Goal: Information Seeking & Learning: Check status

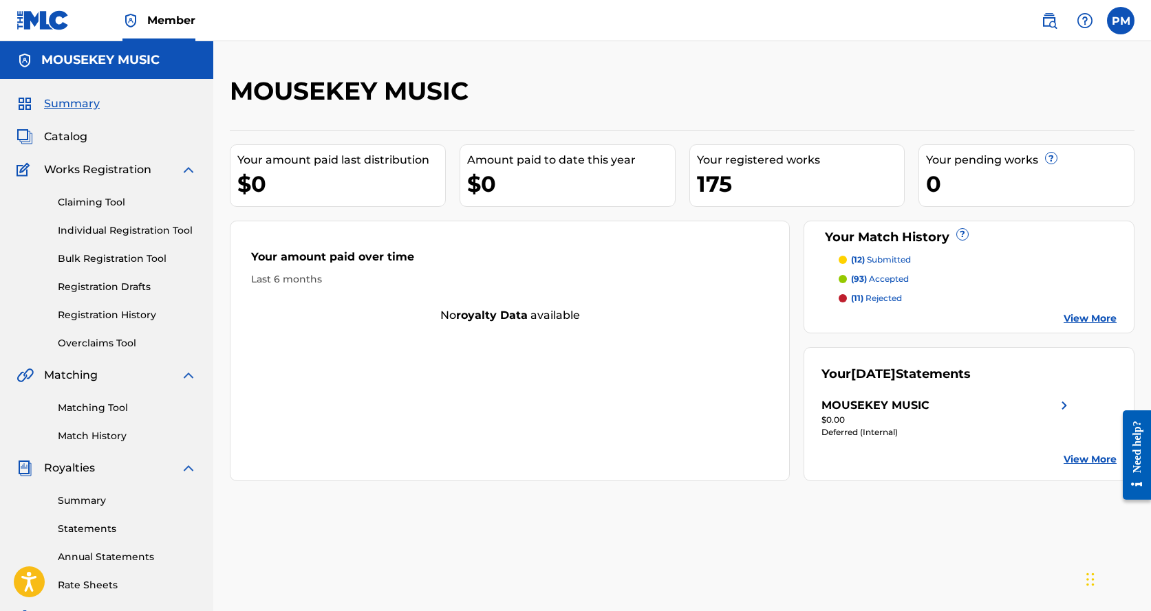
drag, startPoint x: 103, startPoint y: 312, endPoint x: 111, endPoint y: 308, distance: 8.3
click at [104, 312] on link "Registration History" at bounding box center [127, 315] width 139 height 14
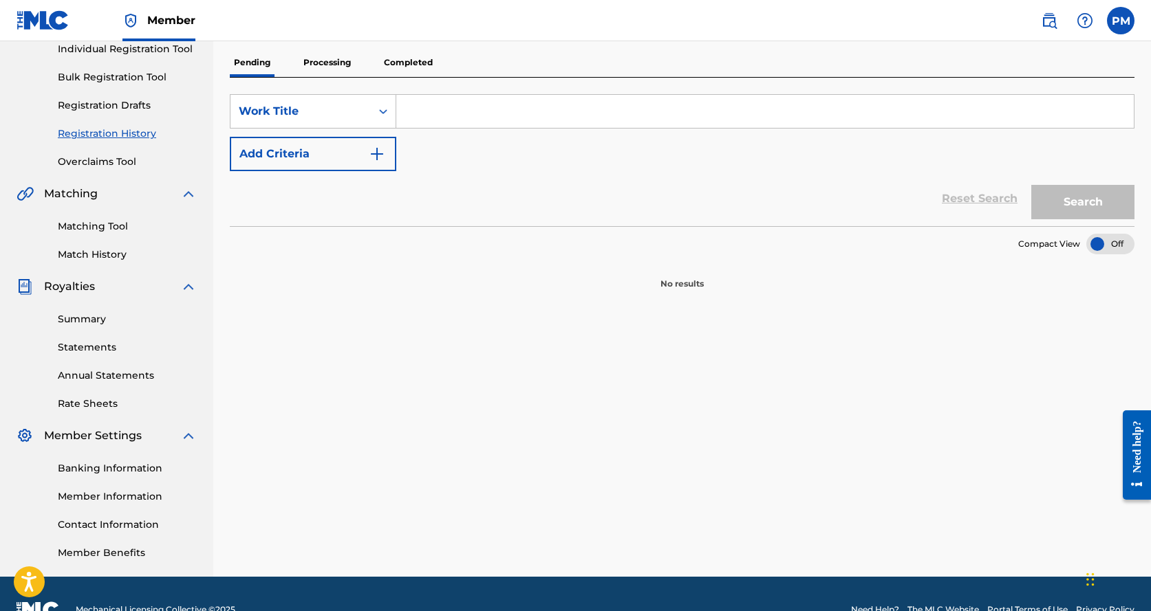
scroll to position [184, 0]
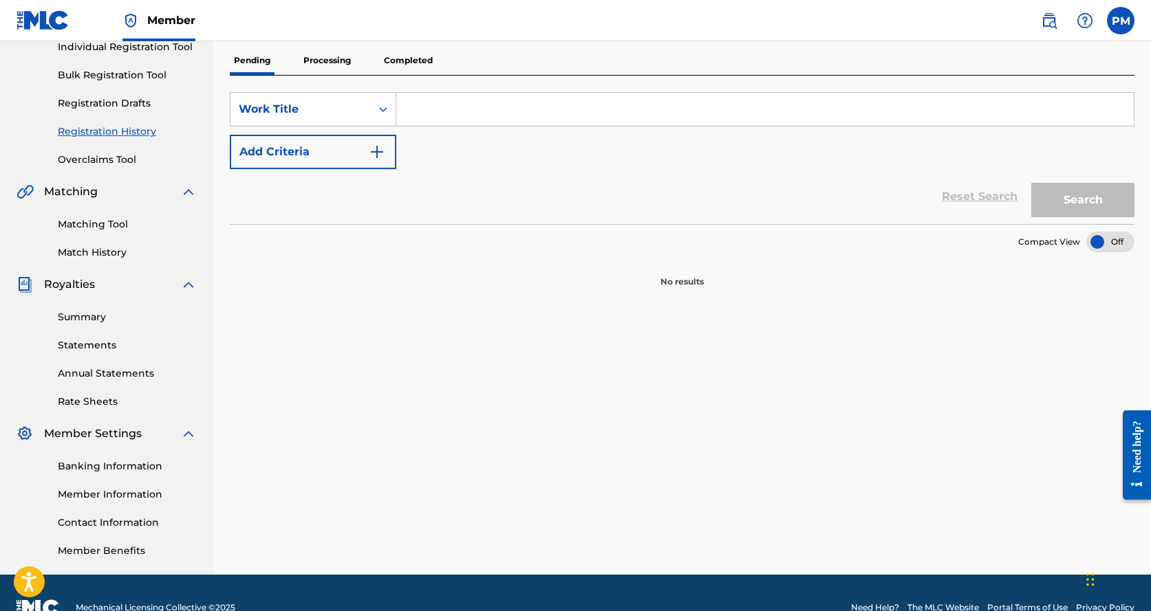
click at [327, 63] on p "Processing" at bounding box center [327, 60] width 56 height 29
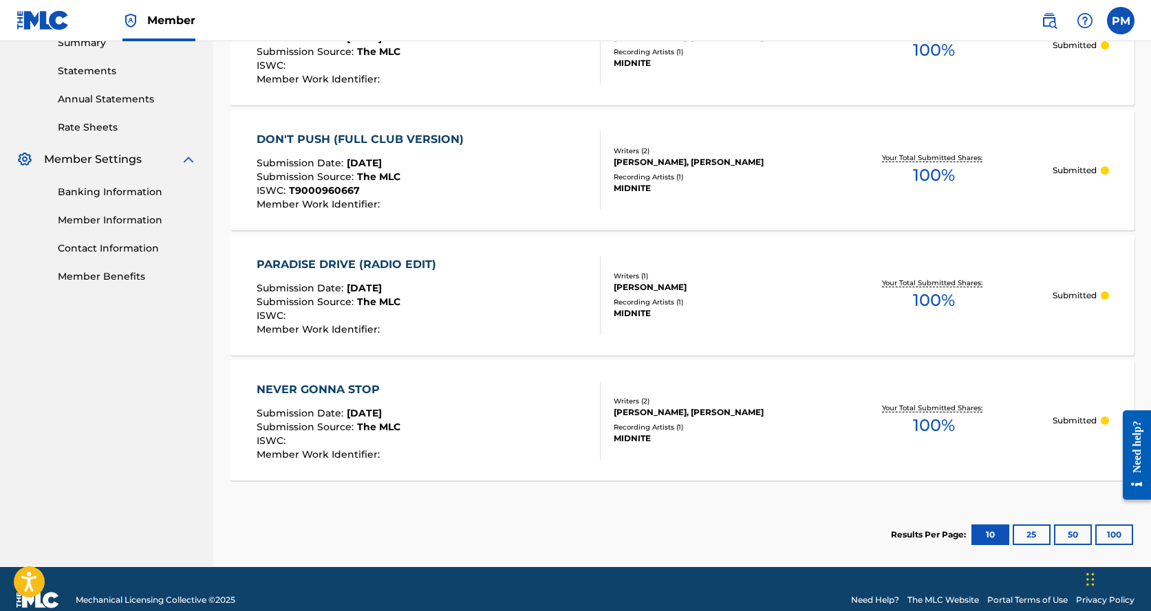
scroll to position [459, 0]
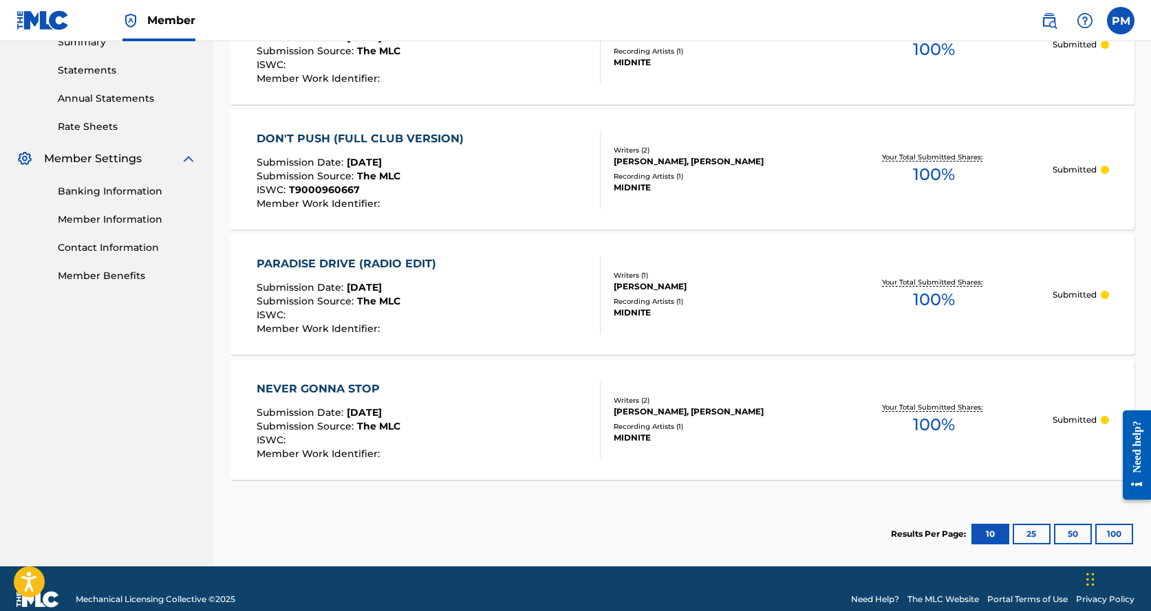
click at [316, 399] on div "NEVER GONNA STOP Submission Date : [DATE] Submission Source : The MLC ISWC : Me…" at bounding box center [329, 420] width 144 height 78
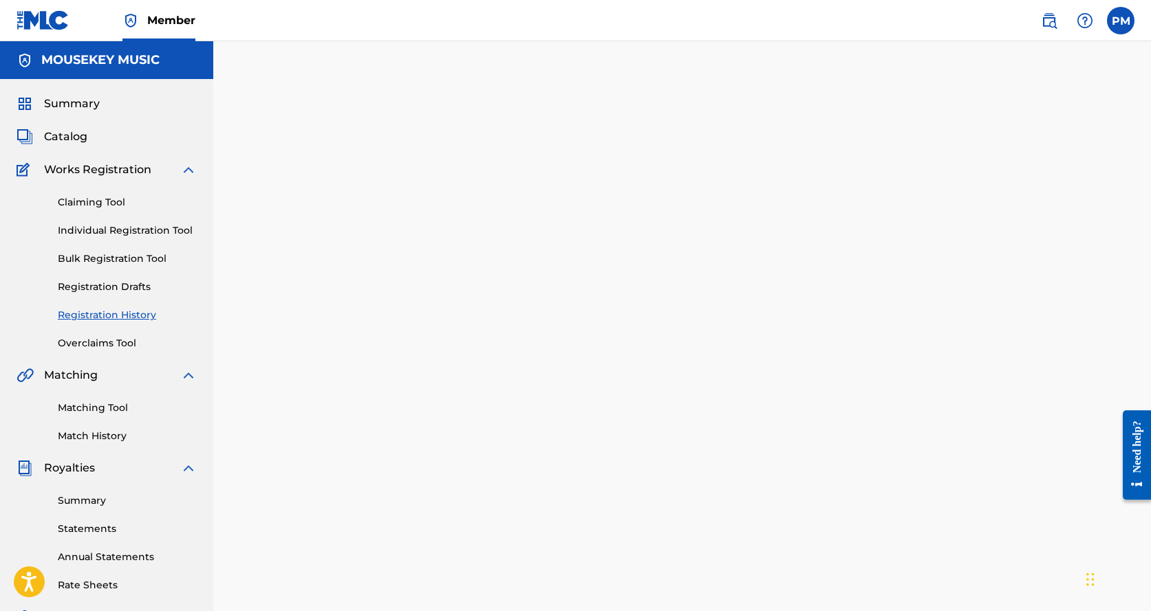
click at [316, 399] on div at bounding box center [681, 417] width 937 height 683
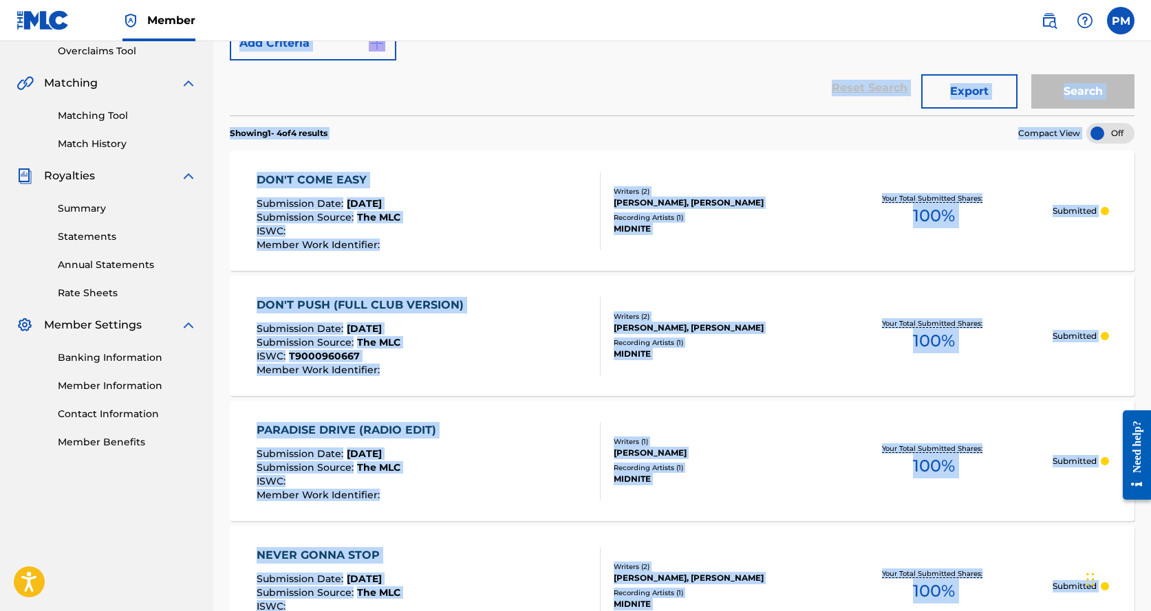
scroll to position [305, 0]
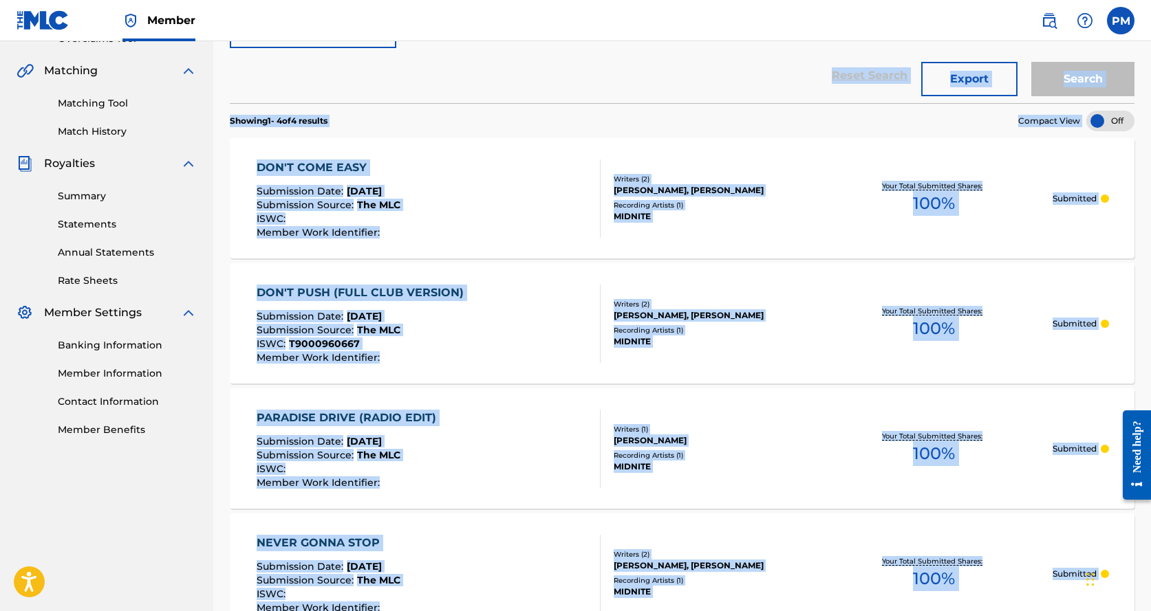
click at [322, 420] on div "PARADISE DRIVE (RADIO EDIT)" at bounding box center [350, 418] width 186 height 17
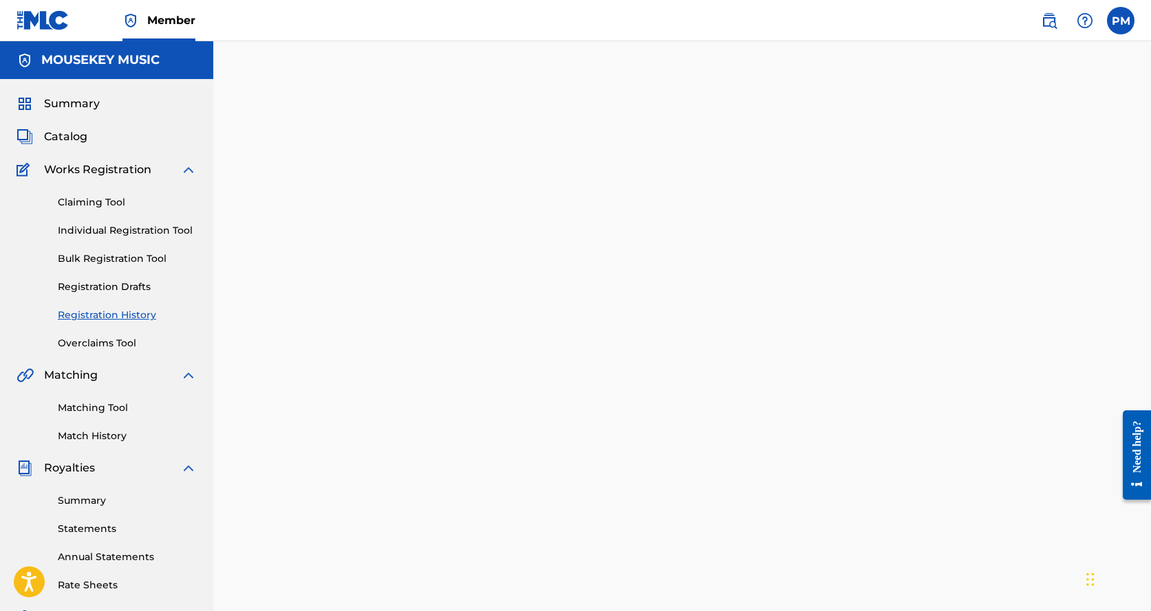
click at [322, 420] on div at bounding box center [681, 417] width 937 height 683
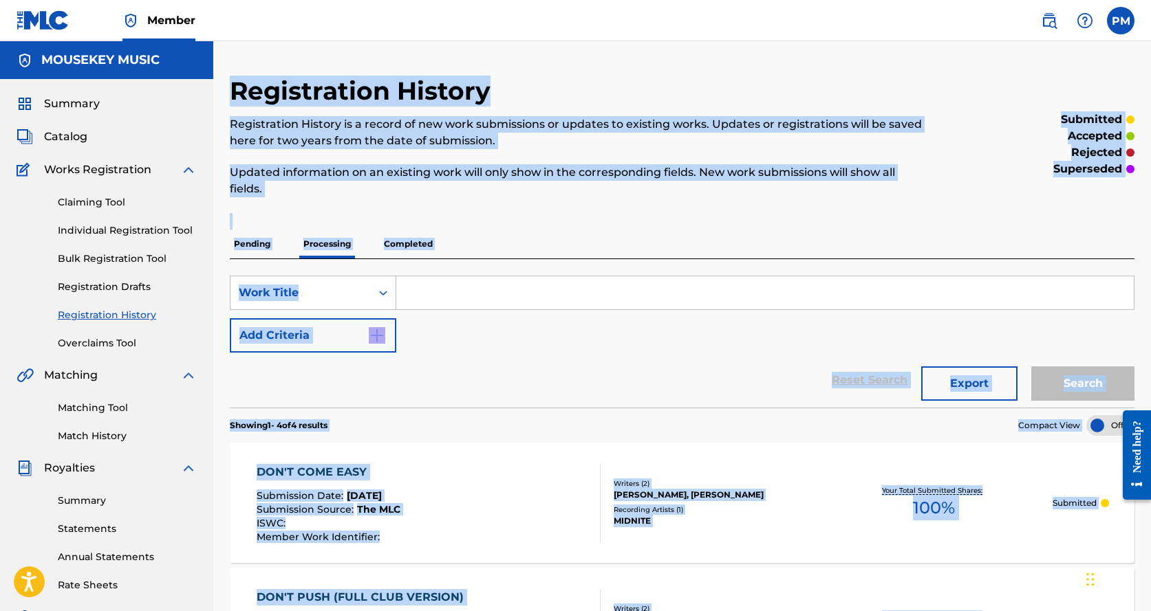
scroll to position [213, 0]
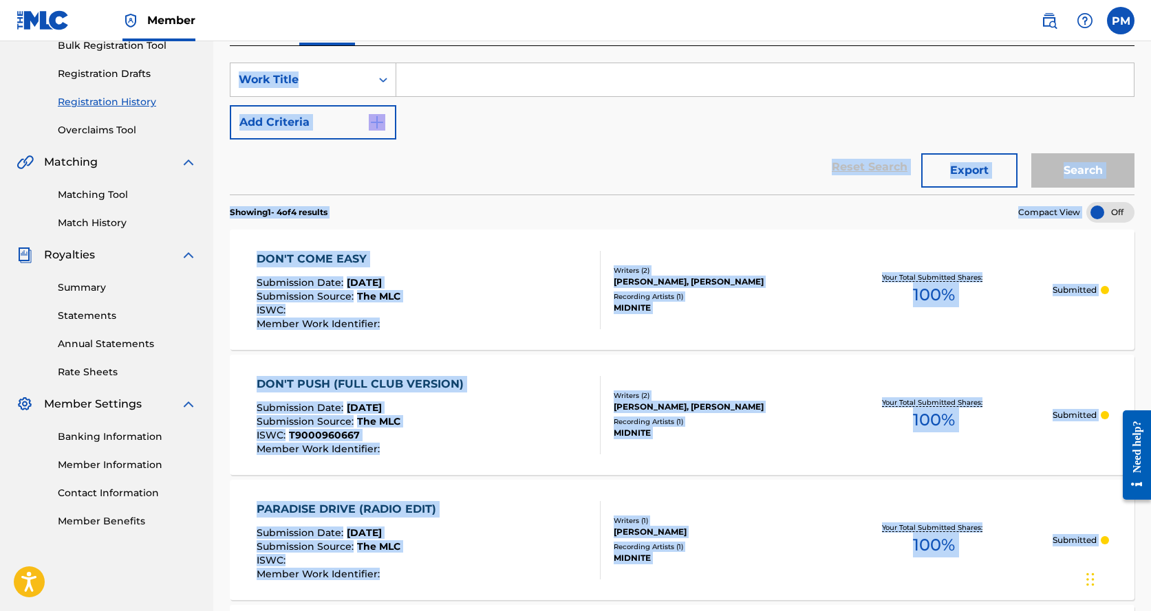
click at [301, 405] on span "Submission Date :" at bounding box center [302, 408] width 90 height 12
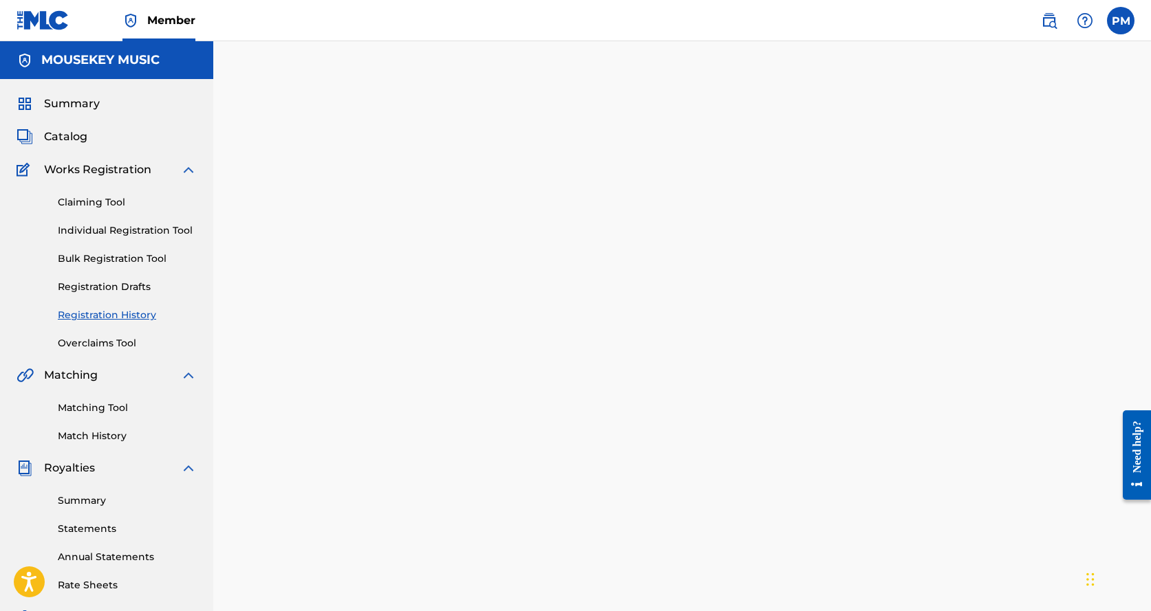
click at [301, 405] on div at bounding box center [681, 417] width 937 height 683
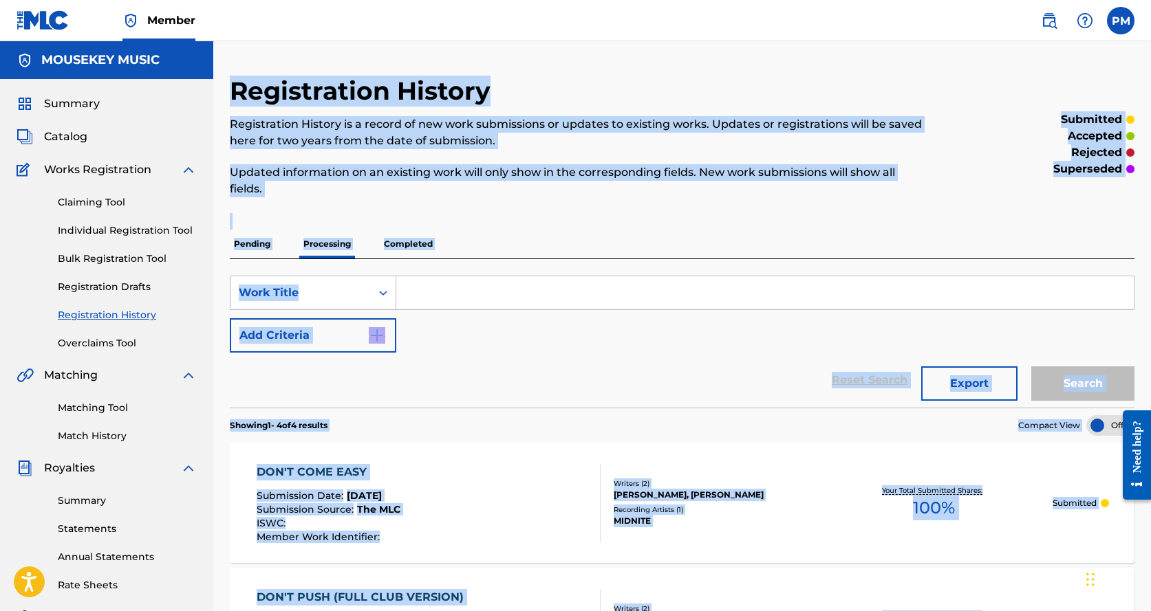
scroll to position [213, 0]
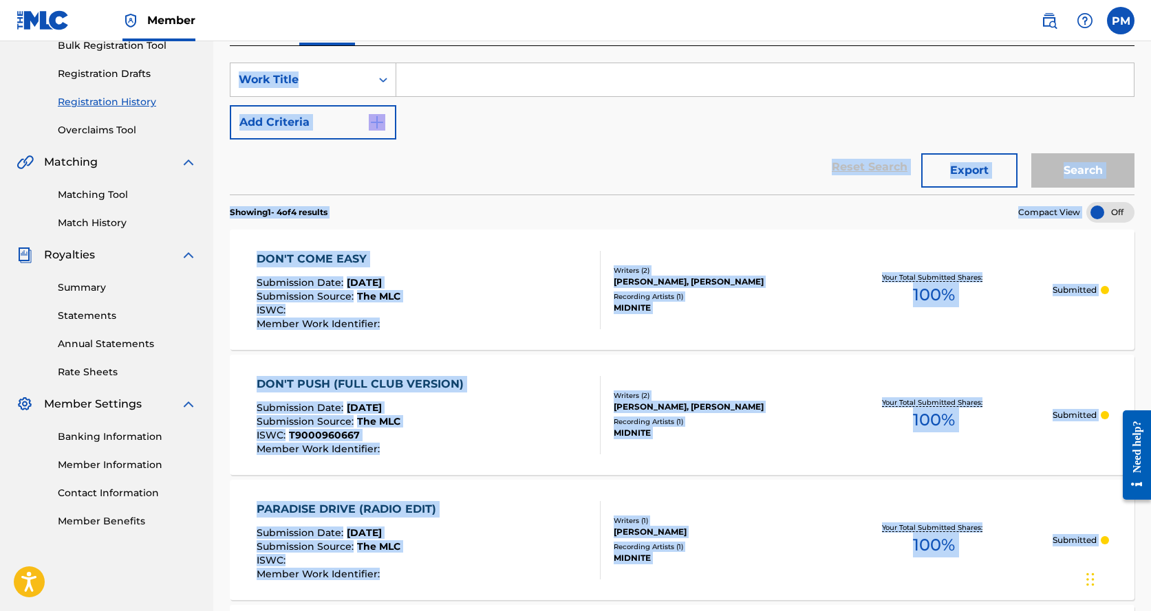
click at [323, 276] on div "DON'T COME EASY Submission Date : [DATE] Submission Source : The MLC ISWC : Mem…" at bounding box center [329, 290] width 144 height 78
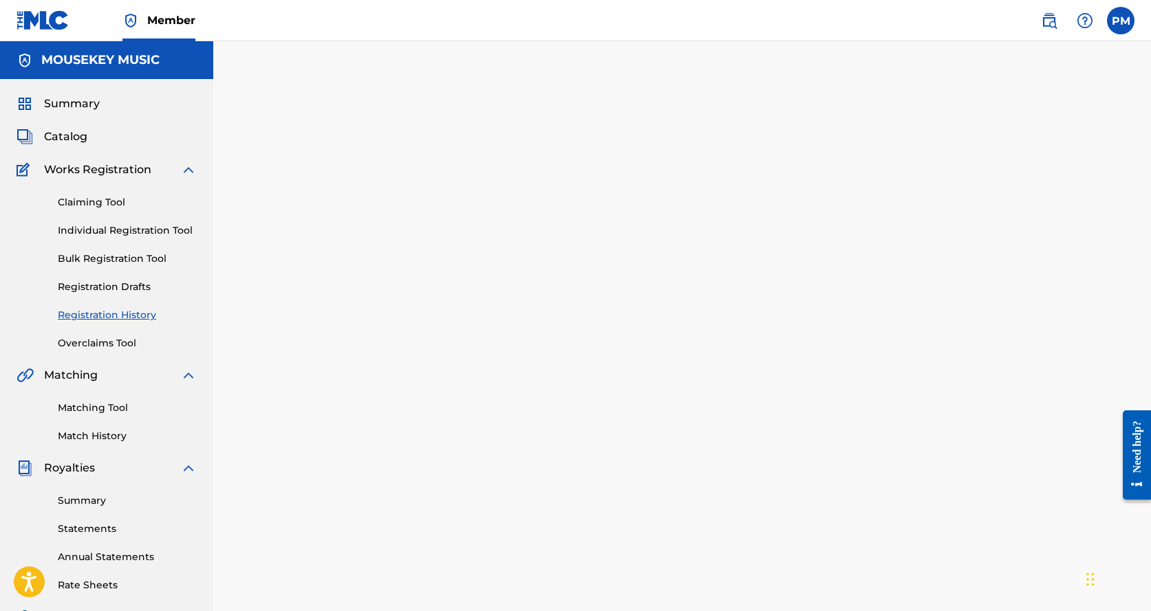
click at [323, 276] on div at bounding box center [681, 417] width 937 height 683
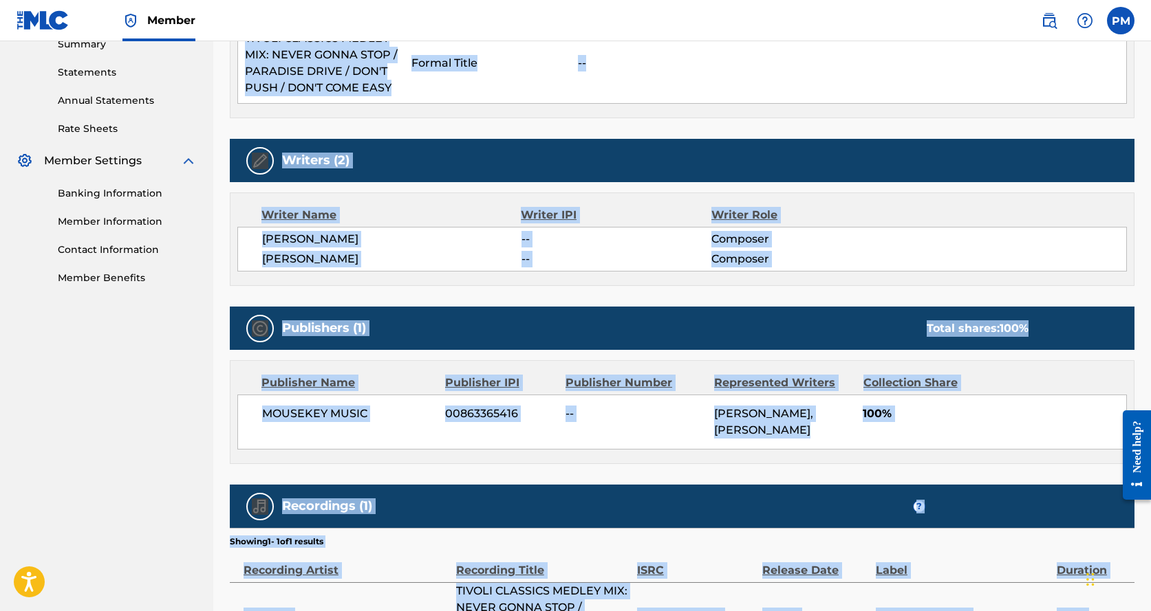
scroll to position [433, 0]
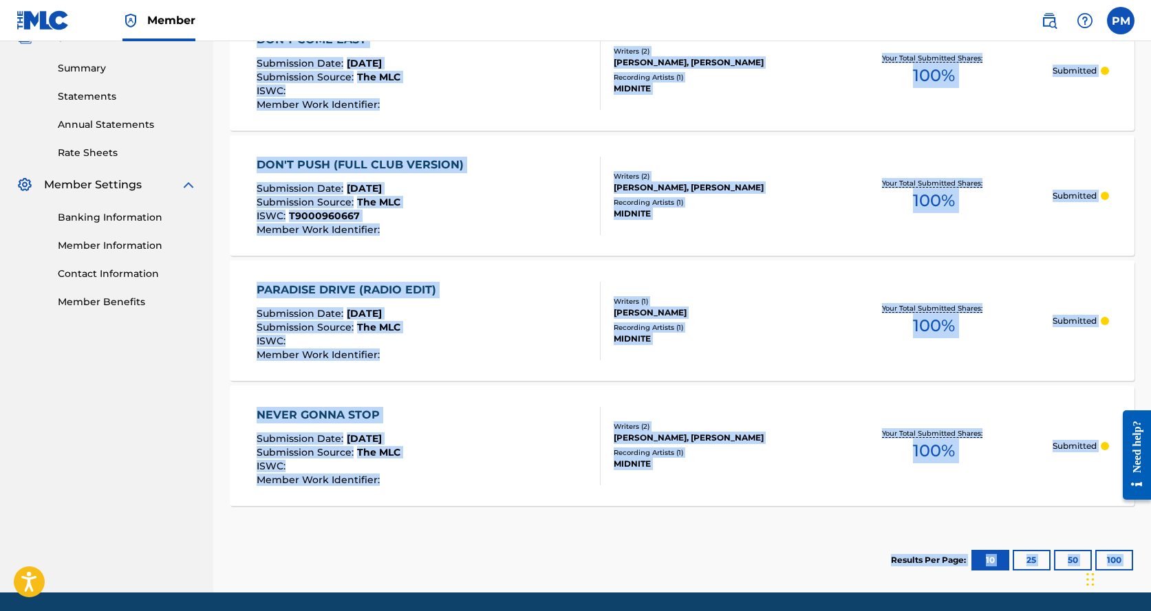
click at [299, 208] on div "Submission Source : The MLC" at bounding box center [364, 204] width 214 height 14
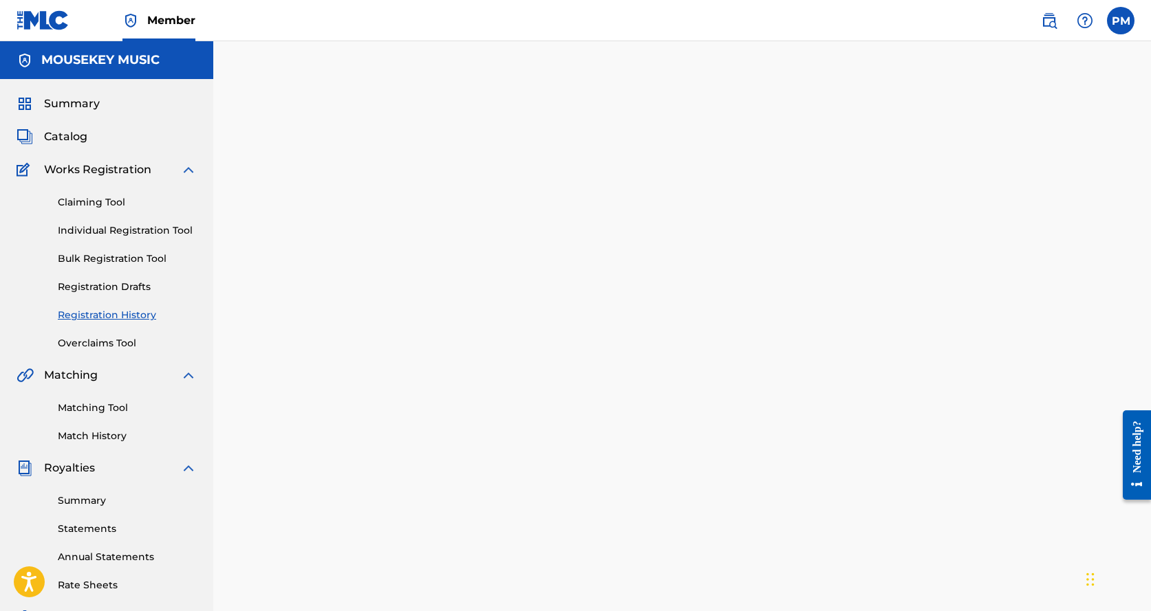
click at [299, 208] on div at bounding box center [681, 417] width 937 height 683
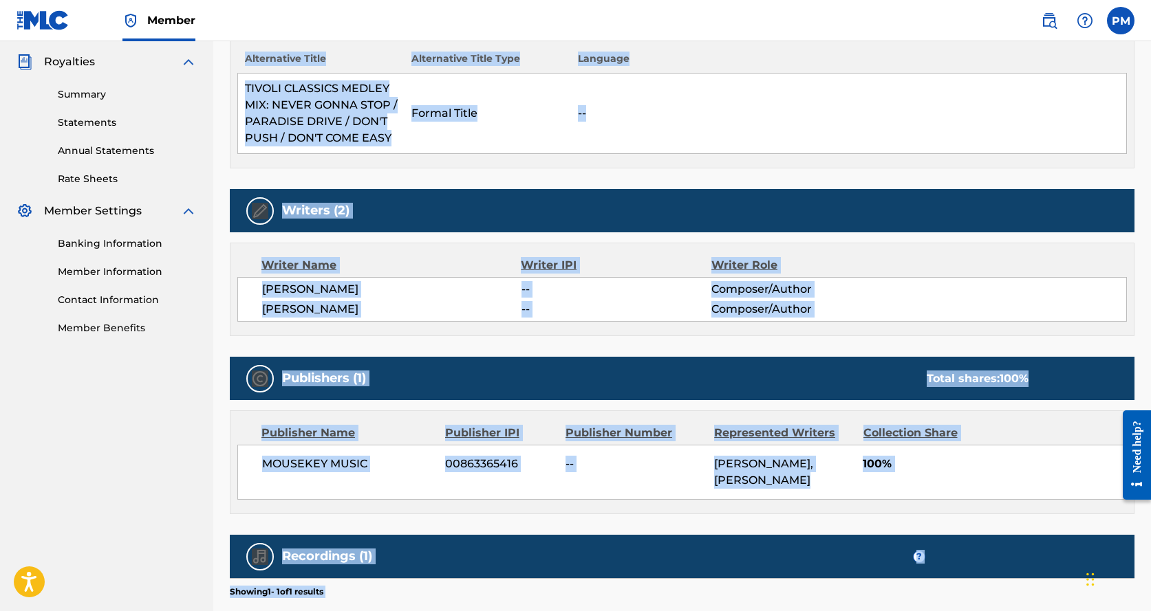
scroll to position [367, 0]
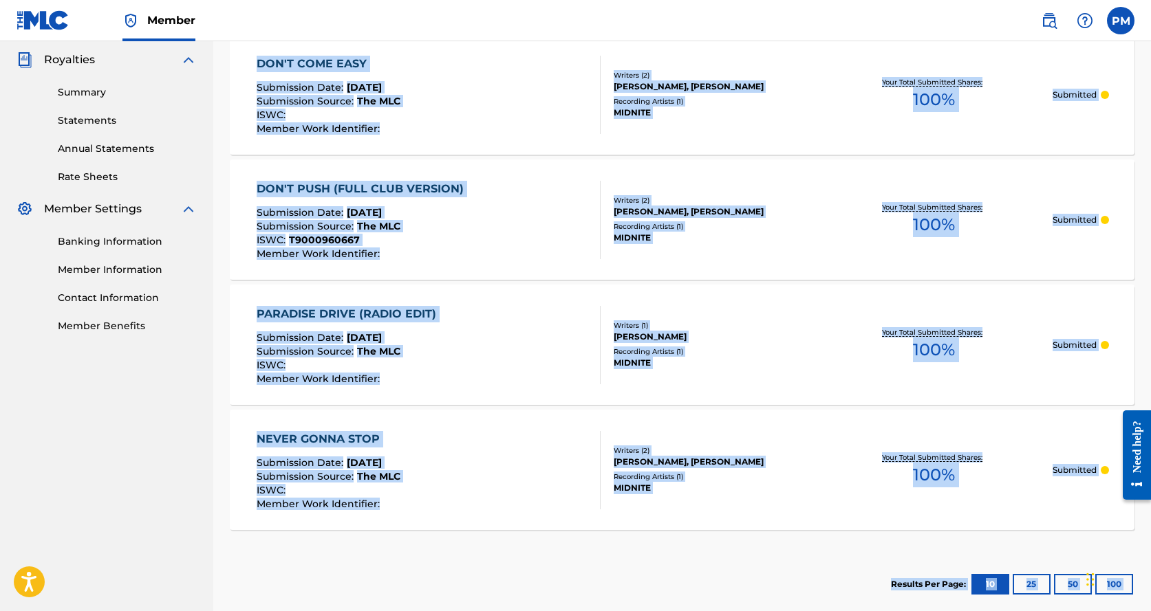
scroll to position [480, 0]
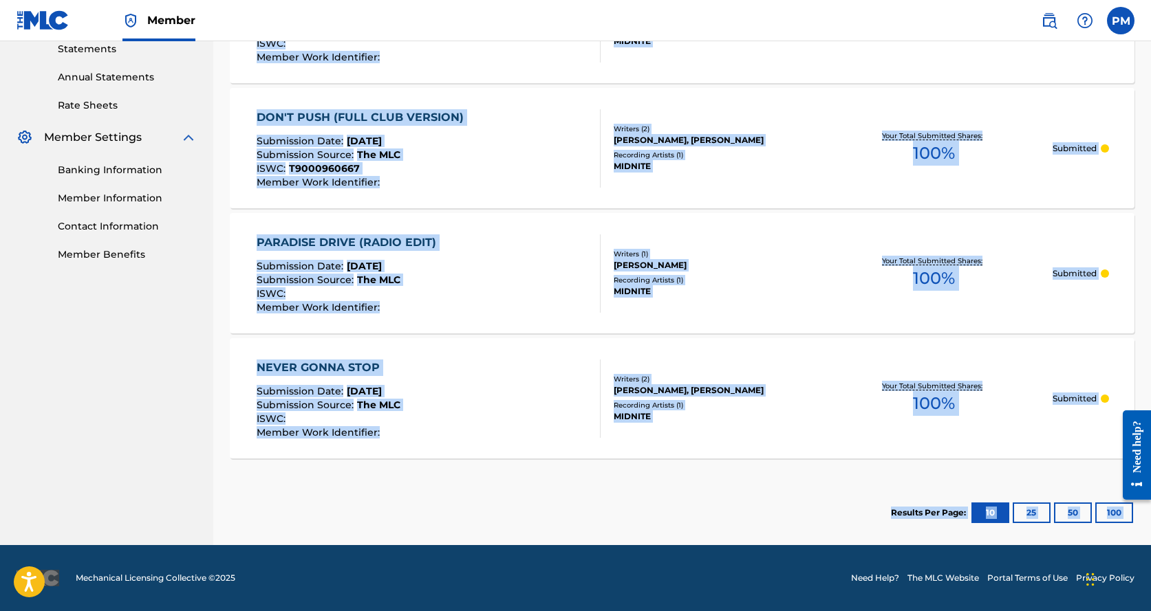
click at [301, 354] on div "NEVER GONNA STOP Submission Date : [DATE] Submission Source : The MLC ISWC : Me…" at bounding box center [682, 398] width 904 height 120
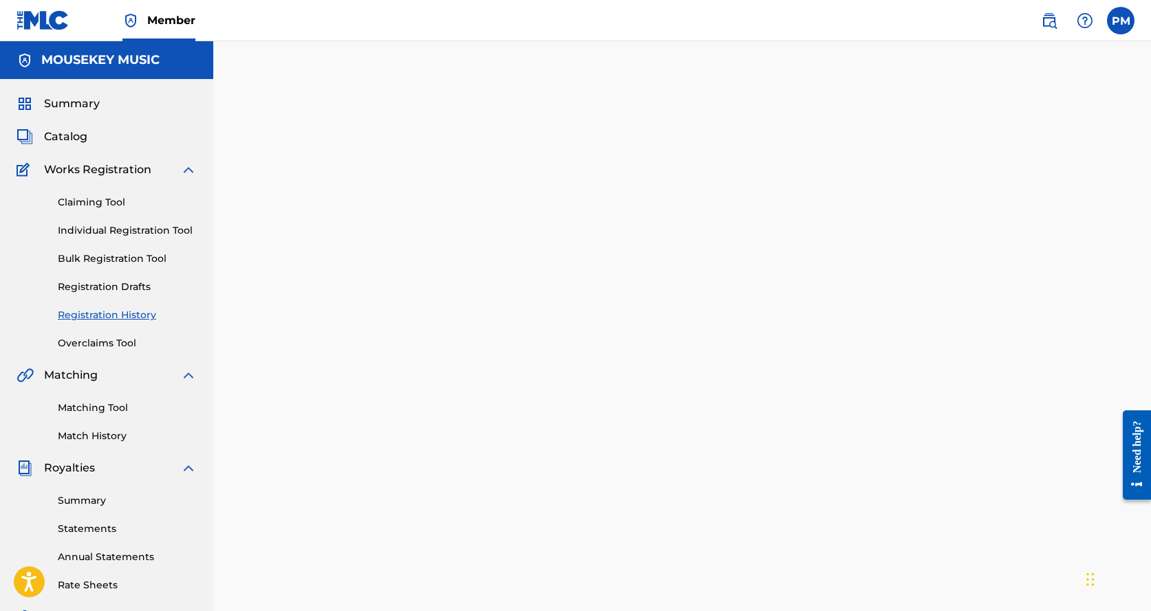
click at [301, 358] on div at bounding box center [681, 417] width 937 height 683
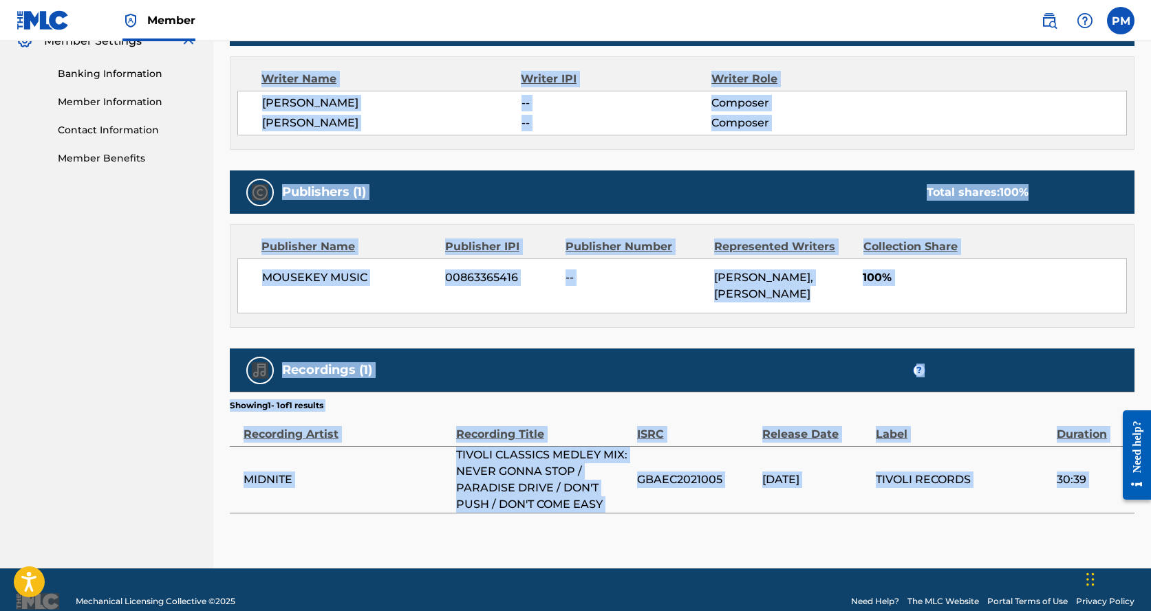
scroll to position [596, 0]
